Goal: Information Seeking & Learning: Learn about a topic

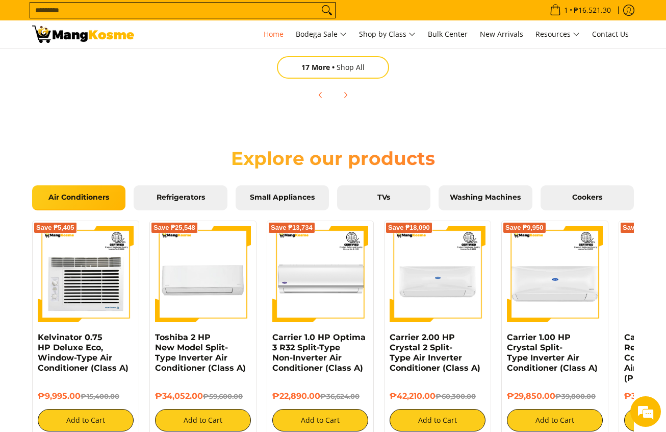
scroll to position [0, 1217]
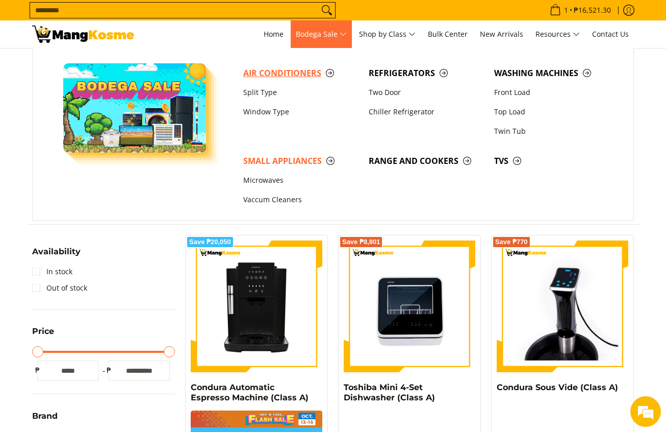
drag, startPoint x: 294, startPoint y: 71, endPoint x: 211, endPoint y: 4, distance: 107.4
click at [294, 71] on span "Air Conditioners" at bounding box center [300, 73] width 115 height 13
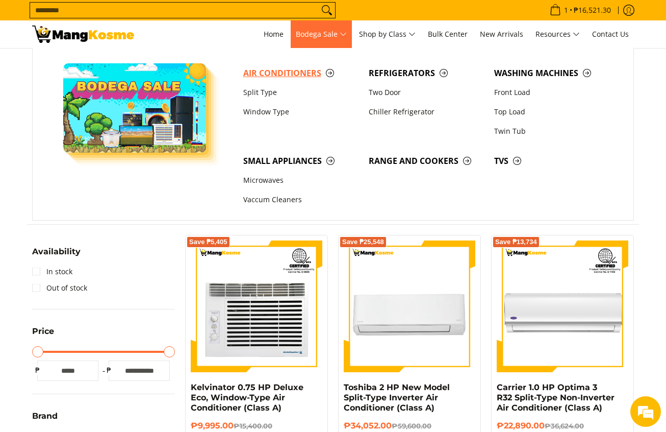
click at [300, 77] on span "Air Conditioners" at bounding box center [300, 73] width 115 height 13
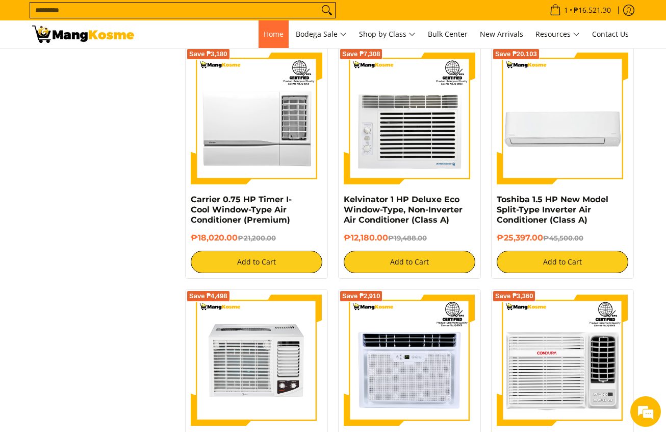
scroll to position [1117, 0]
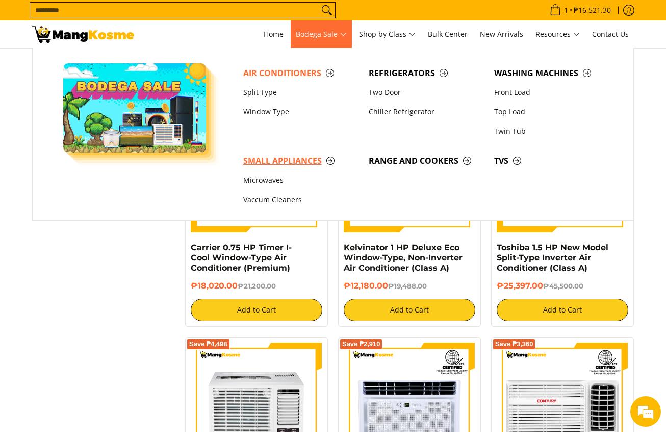
click at [297, 165] on span "Small Appliances" at bounding box center [300, 161] width 115 height 13
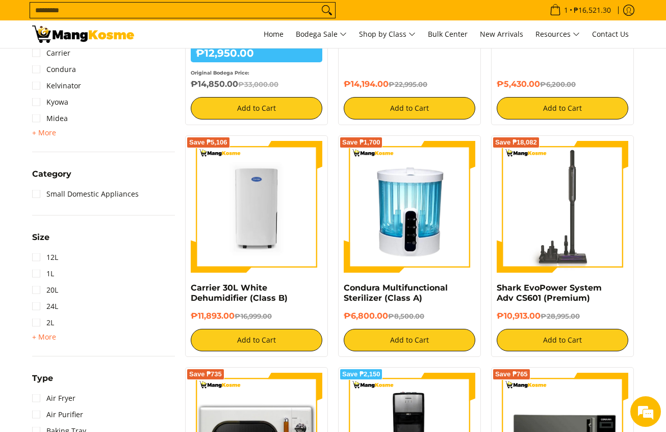
click at [269, 281] on div "Save ₱5,106" at bounding box center [257, 212] width 132 height 142
click at [267, 287] on h4 "Carrier 30L White Dehumidifier (Class B)" at bounding box center [257, 293] width 132 height 20
click at [260, 237] on img at bounding box center [257, 207] width 132 height 132
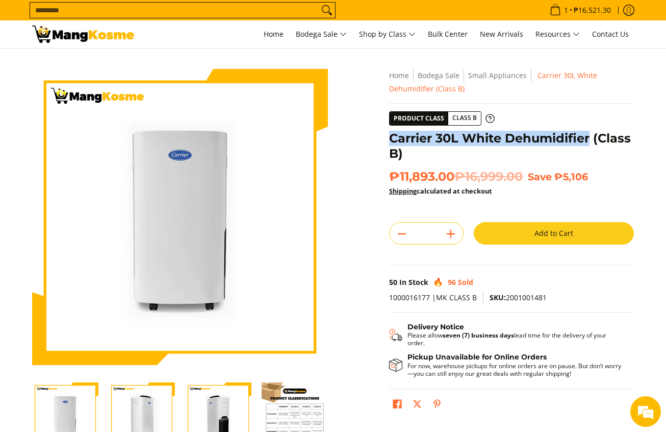
drag, startPoint x: 393, startPoint y: 138, endPoint x: 589, endPoint y: 138, distance: 195.9
click at [589, 138] on h1 "Carrier 30L White Dehumidifier (Class B)" at bounding box center [511, 146] width 245 height 31
copy h1 "Carrier 30L White Dehumidifier"
click at [276, 7] on input "Search..." at bounding box center [174, 10] width 289 height 15
paste input "**********"
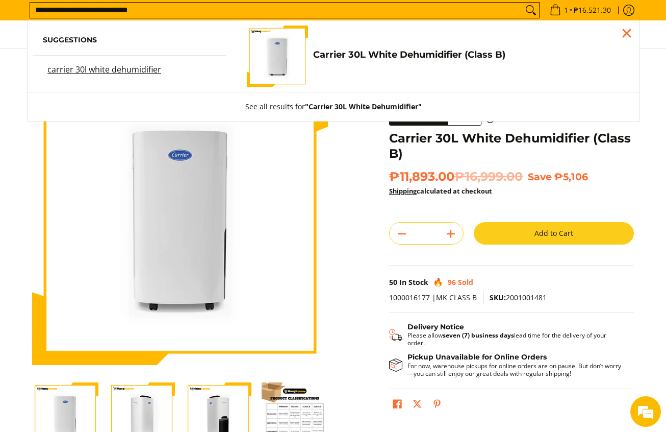
type input "**********"
click at [523, 3] on button "Search" at bounding box center [531, 10] width 16 height 15
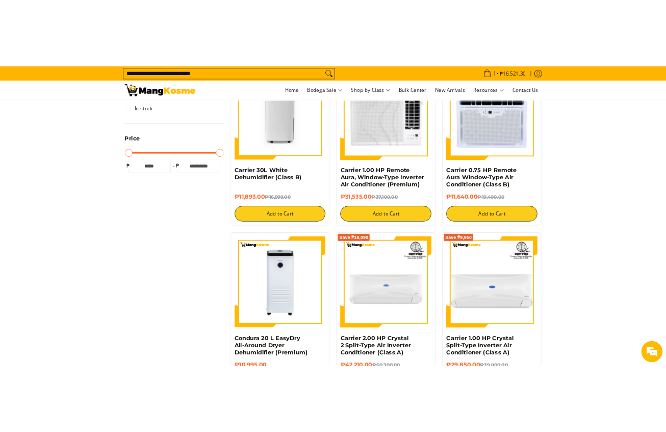
scroll to position [230, 0]
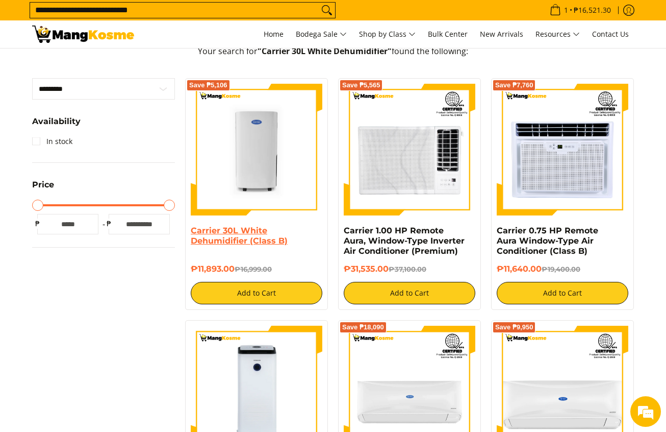
click at [206, 233] on link "Carrier 30L White Dehumidifier (Class B)" at bounding box center [239, 236] width 97 height 20
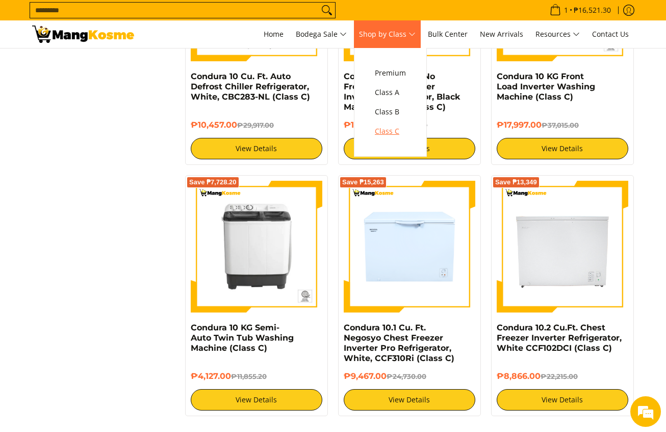
click at [387, 129] on span "Class C" at bounding box center [390, 131] width 31 height 13
